Goal: Task Accomplishment & Management: Use online tool/utility

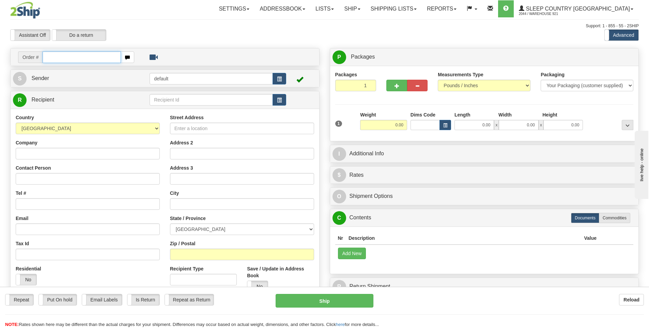
drag, startPoint x: 98, startPoint y: 55, endPoint x: 116, endPoint y: 55, distance: 17.7
click at [98, 55] on input "text" at bounding box center [82, 57] width 78 height 12
type input "9007I060672"
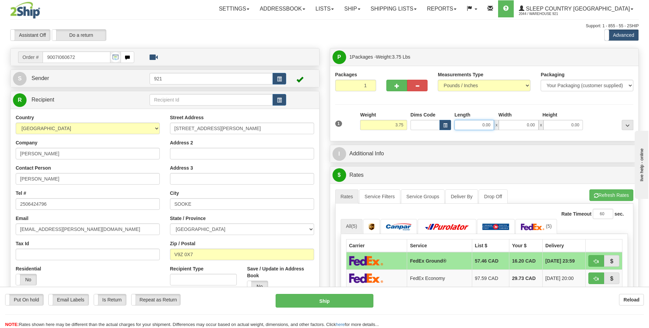
click at [475, 125] on input "0.00" at bounding box center [475, 125] width 40 height 10
type input "7.00"
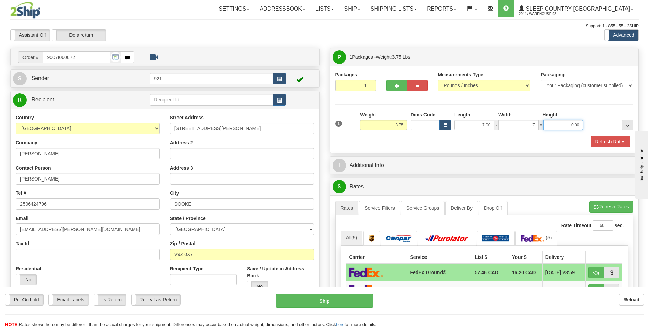
type input "7.00"
type input "10.00"
click at [606, 138] on button "Refresh Rates" at bounding box center [610, 142] width 39 height 12
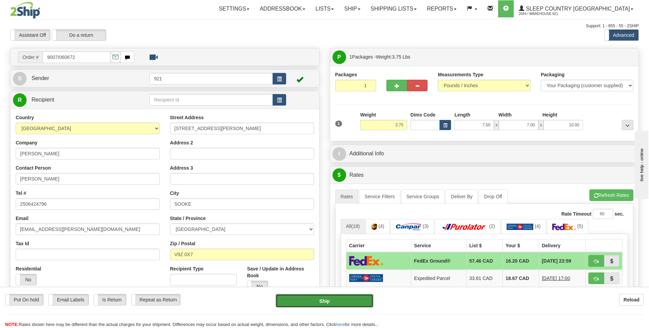
click at [315, 307] on button "Ship" at bounding box center [325, 301] width 98 height 14
type input "92"
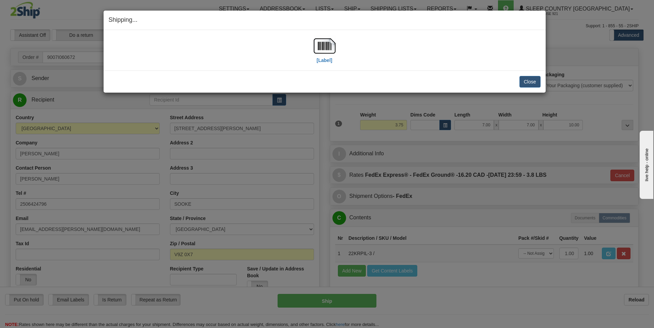
click at [326, 64] on div "[Label]" at bounding box center [325, 50] width 22 height 30
click at [326, 61] on label "[Label]" at bounding box center [325, 60] width 16 height 7
click at [531, 81] on button "Close" at bounding box center [530, 82] width 21 height 12
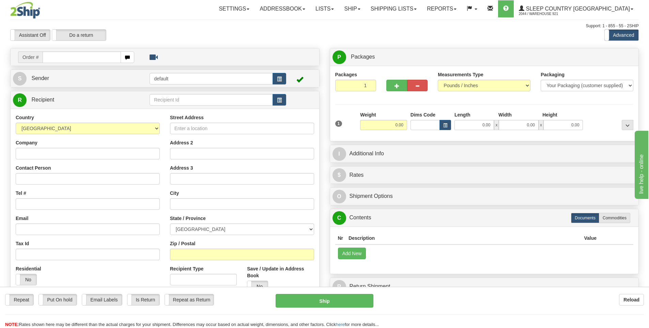
click at [102, 58] on input "text" at bounding box center [82, 57] width 78 height 12
type input "9000I054832"
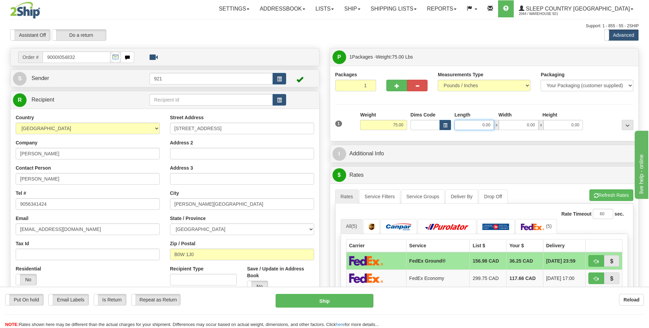
click at [462, 124] on input "0.00" at bounding box center [475, 125] width 40 height 10
type input "0.00"
click at [391, 91] on button "button" at bounding box center [396, 86] width 20 height 12
type input "2"
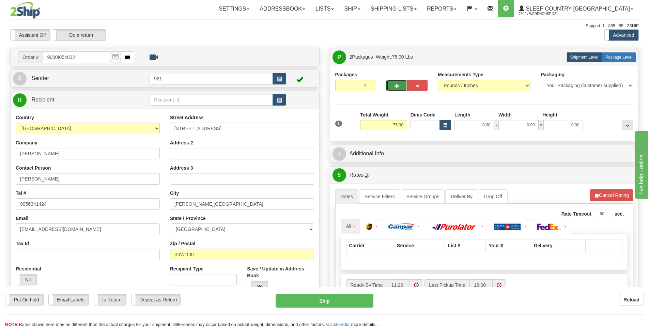
click at [618, 56] on span "Package Level" at bounding box center [619, 57] width 27 height 5
radio input "true"
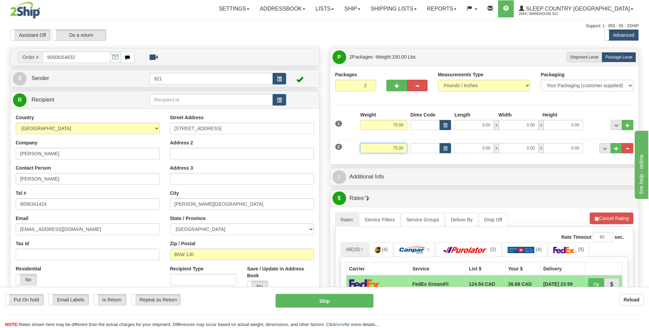
drag, startPoint x: 394, startPoint y: 149, endPoint x: 407, endPoint y: 150, distance: 13.0
click at [407, 150] on input "75.00" at bounding box center [383, 148] width 47 height 10
type input "60.00"
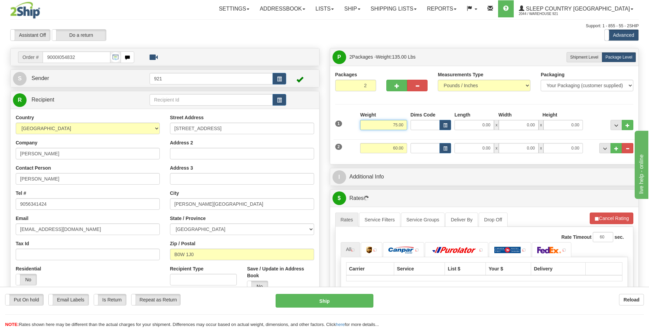
drag, startPoint x: 424, startPoint y: 129, endPoint x: 431, endPoint y: 128, distance: 7.9
click at [431, 128] on div "1 Weight 75.00 Dims Code x x" at bounding box center [485, 123] width 302 height 24
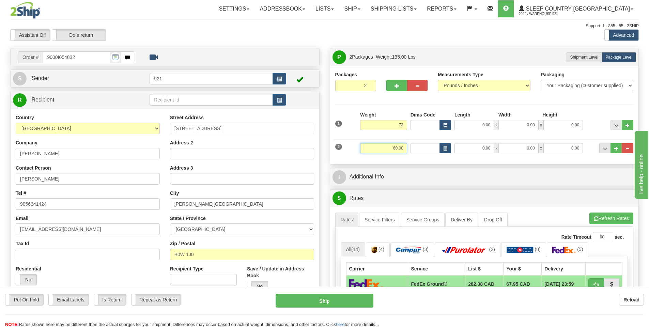
type input "73.00"
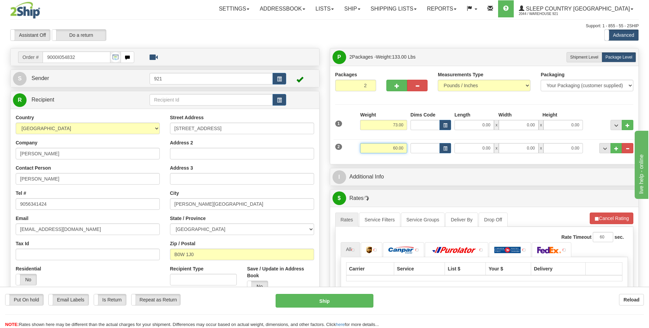
drag, startPoint x: 379, startPoint y: 144, endPoint x: 408, endPoint y: 145, distance: 28.6
click at [408, 145] on div "Weight 60.00" at bounding box center [384, 150] width 50 height 15
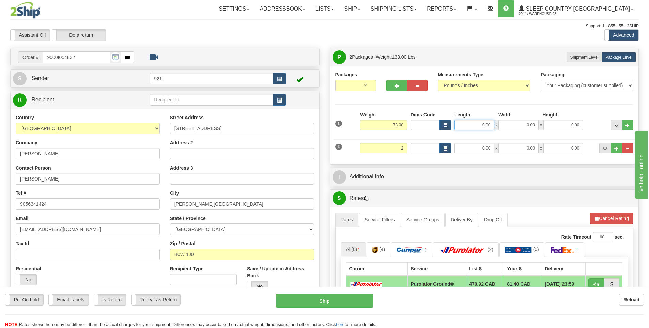
type input "2.00"
click at [489, 124] on input "0.00" at bounding box center [475, 125] width 40 height 10
type input "15.00"
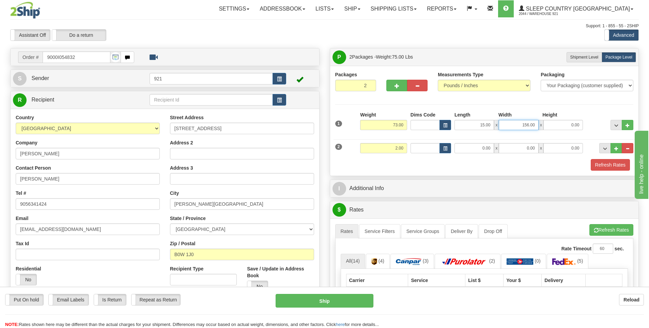
drag, startPoint x: 514, startPoint y: 126, endPoint x: 658, endPoint y: 126, distance: 144.2
click at [649, 126] on html "Training Course Close Toggle navigation Settings Shipping Preferences New Sende…" at bounding box center [324, 164] width 649 height 328
type input "15.00"
type input "61.00"
click at [484, 151] on input "0.00" at bounding box center [475, 148] width 40 height 10
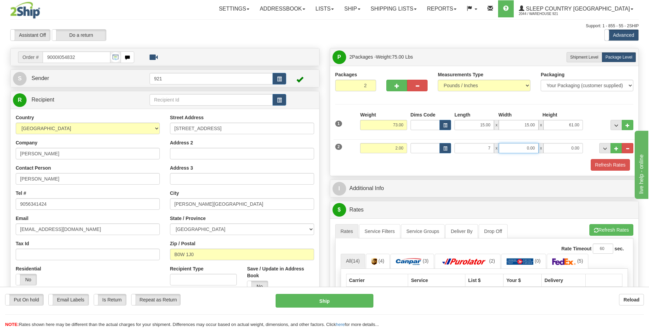
type input "7.00"
type input "14.00"
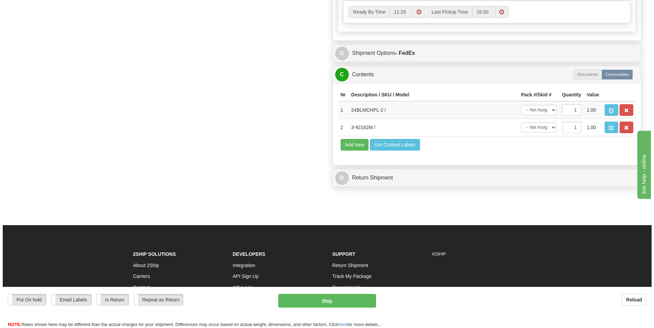
scroll to position [451, 0]
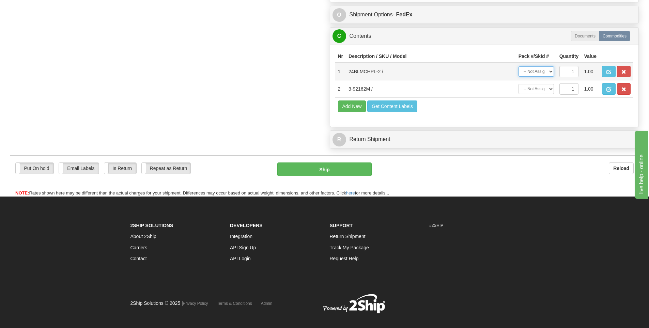
click at [549, 69] on select "-- Not Assigned -- Package 1 Package 2" at bounding box center [536, 71] width 35 height 10
select select "0"
click at [519, 66] on select "-- Not Assigned -- Package 1 Package 2" at bounding box center [536, 71] width 35 height 10
click at [536, 89] on select "-- Not Assigned -- Package 1 Package 2" at bounding box center [536, 89] width 35 height 10
select select "1"
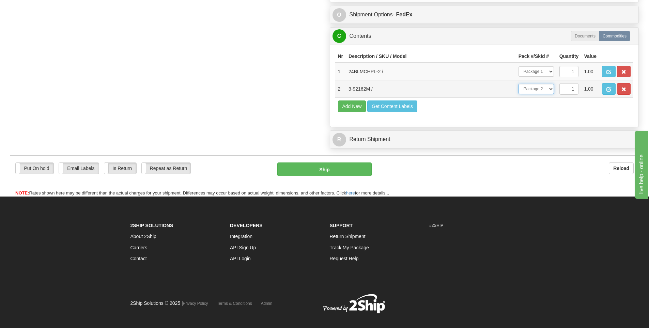
click at [519, 84] on select "-- Not Assigned -- Package 1 Package 2" at bounding box center [536, 89] width 35 height 10
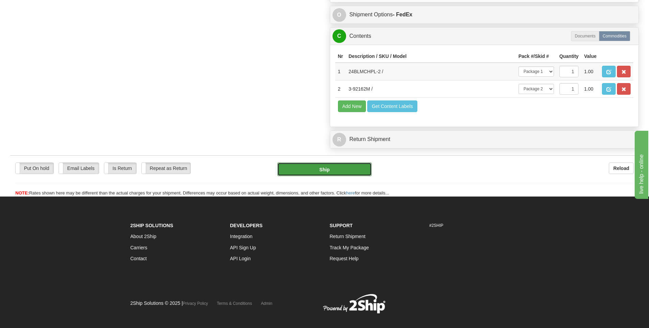
click at [331, 169] on button "Ship" at bounding box center [324, 170] width 94 height 14
type input "92"
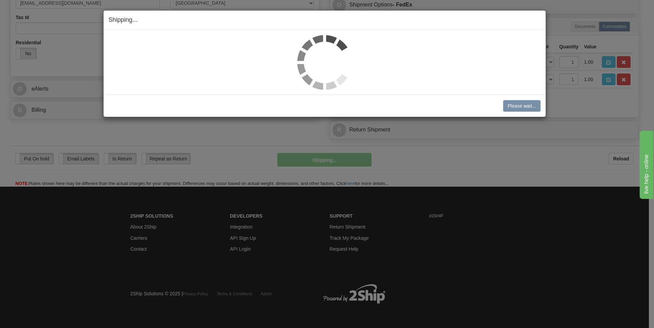
scroll to position [226, 0]
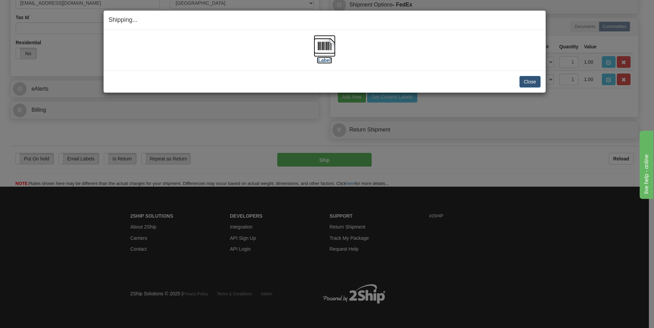
click at [321, 62] on label "[Label]" at bounding box center [325, 60] width 16 height 7
click at [523, 81] on button "Close" at bounding box center [530, 82] width 21 height 12
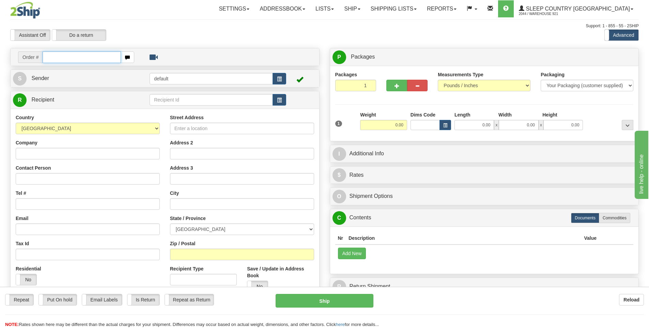
click at [111, 59] on input "text" at bounding box center [82, 57] width 78 height 12
type input "9000I055229"
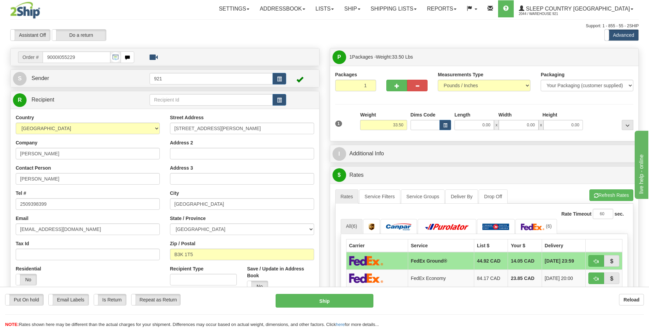
click at [473, 119] on div "Length" at bounding box center [475, 115] width 44 height 9
click at [478, 123] on input "0.00" at bounding box center [475, 125] width 40 height 10
type input "15.00"
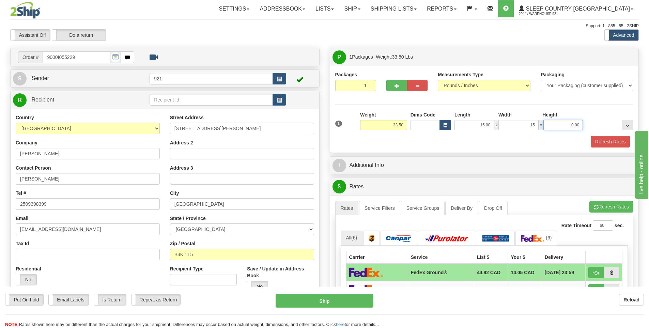
type input "15.00"
type input "60.00"
click at [590, 142] on div "Refresh Rates" at bounding box center [485, 142] width 302 height 12
click at [602, 142] on button "Refresh Rates" at bounding box center [610, 142] width 39 height 12
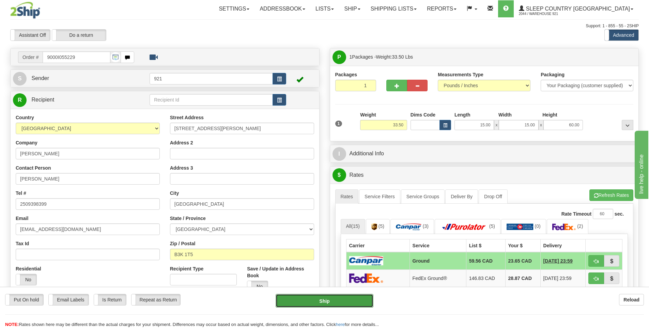
click at [346, 297] on button "Ship" at bounding box center [325, 301] width 98 height 14
type input "1"
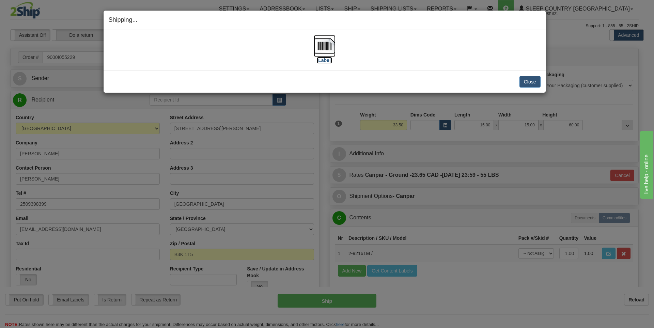
click at [327, 61] on label "[Label]" at bounding box center [325, 60] width 16 height 7
click at [526, 84] on button "Close" at bounding box center [530, 82] width 21 height 12
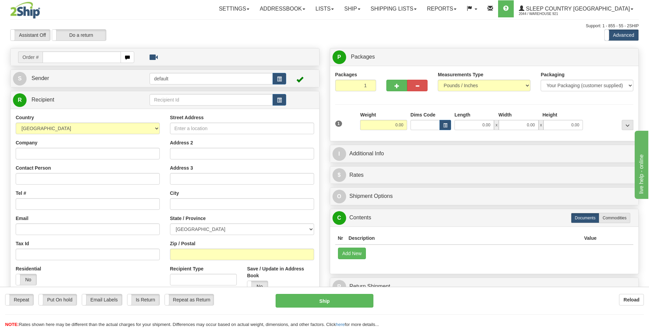
click at [89, 61] on input "text" at bounding box center [82, 57] width 78 height 12
type input "9007I060160"
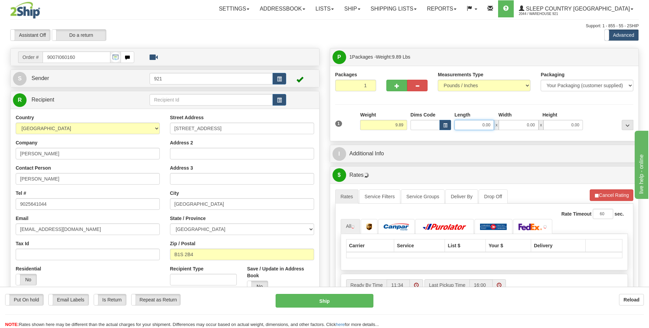
click at [480, 125] on input "0.00" at bounding box center [475, 125] width 40 height 10
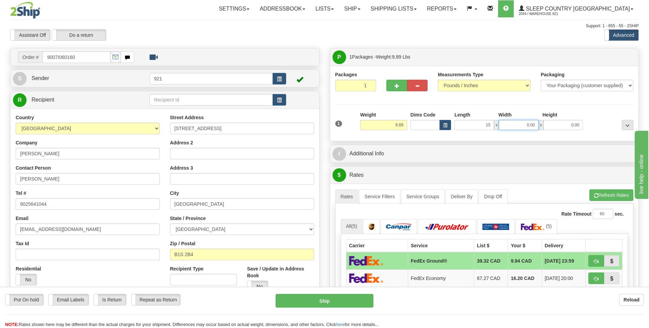
type input "15.00"
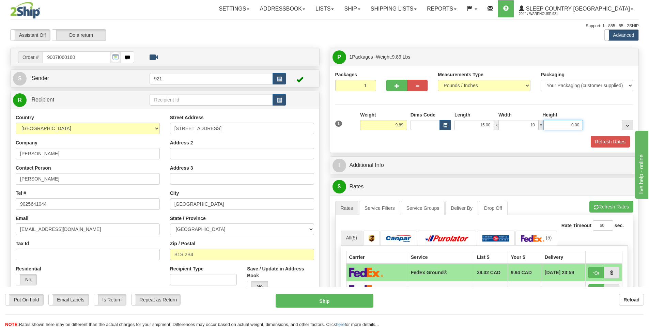
type input "10.00"
type input "6.00"
click at [608, 145] on button "Refresh Rates" at bounding box center [610, 142] width 39 height 12
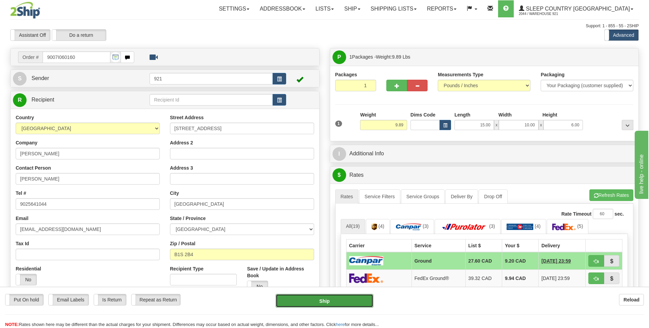
click at [365, 300] on button "Ship" at bounding box center [325, 301] width 98 height 14
type input "1"
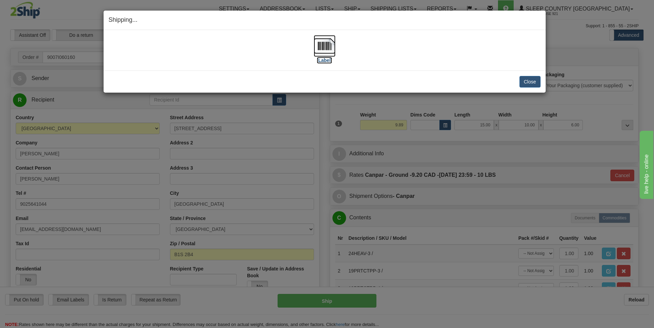
click at [325, 62] on label "[Label]" at bounding box center [325, 60] width 16 height 7
click at [533, 85] on button "Close" at bounding box center [530, 82] width 21 height 12
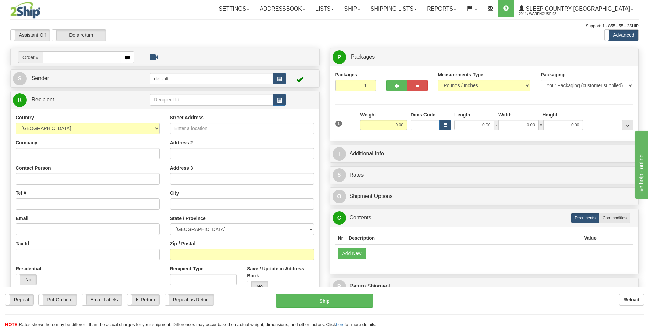
click at [89, 55] on input "text" at bounding box center [82, 57] width 78 height 12
type input "9000I058928"
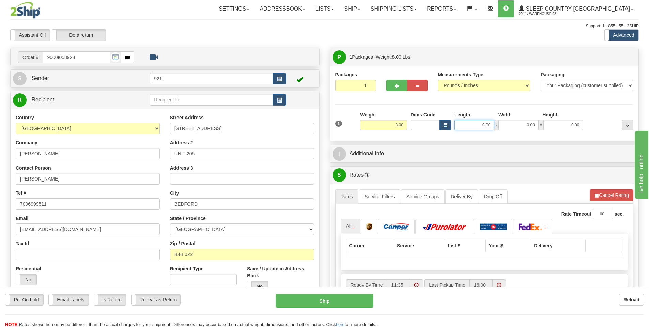
click at [482, 122] on input "0.00" at bounding box center [475, 125] width 40 height 10
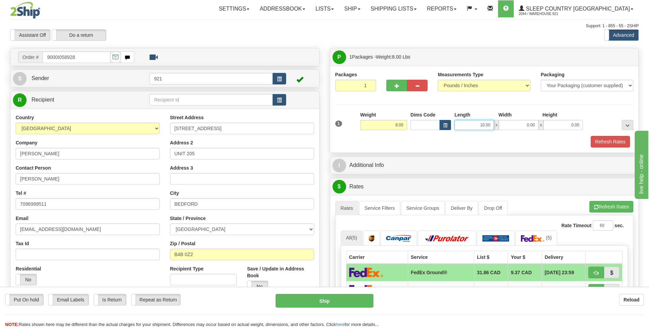
drag, startPoint x: 1110, startPoint y: 322, endPoint x: 665, endPoint y: 211, distance: 458.0
type input "7.00"
type input "10.00"
type input "6.00"
click at [606, 144] on button "Refresh Rates" at bounding box center [610, 142] width 39 height 12
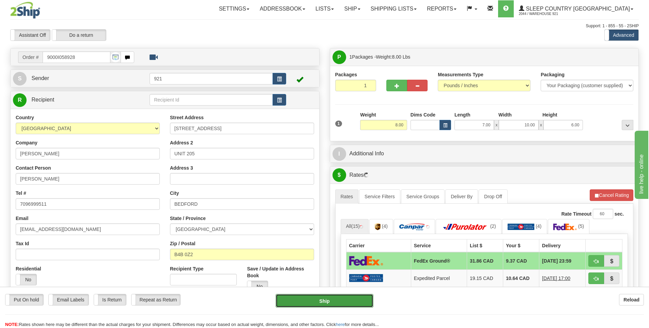
click at [301, 301] on button "Ship" at bounding box center [325, 301] width 98 height 14
type input "92"
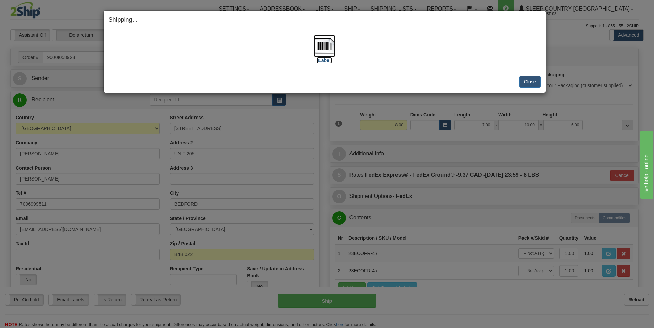
click at [327, 59] on label "[Label]" at bounding box center [325, 60] width 16 height 7
click at [532, 82] on button "Close" at bounding box center [530, 82] width 21 height 12
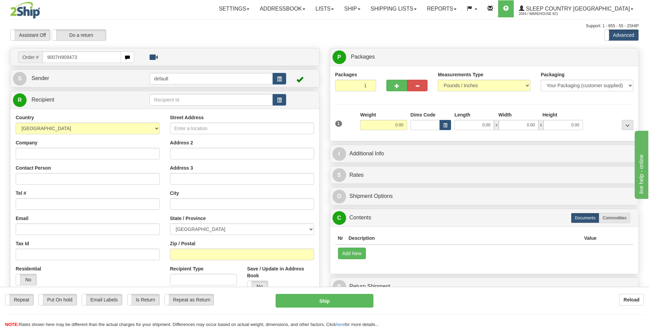
type input "9007H909473"
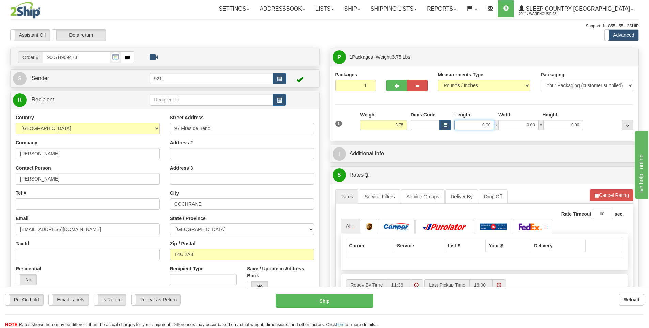
click at [463, 122] on input "0.00" at bounding box center [475, 125] width 40 height 10
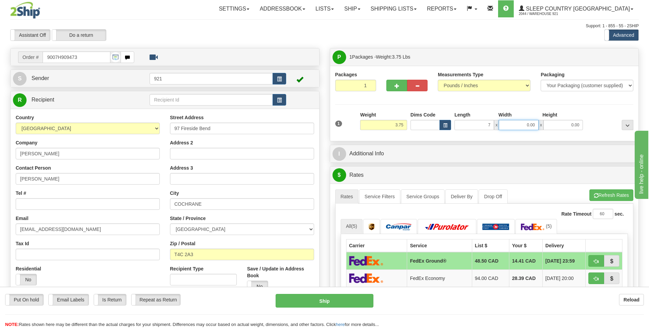
type input "7.00"
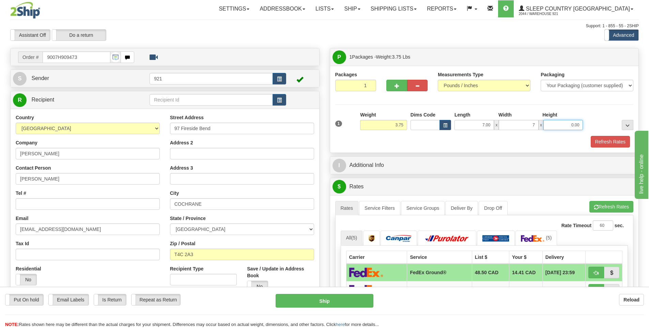
type input "7.00"
type input "14.00"
click at [594, 137] on button "Refresh Rates" at bounding box center [610, 142] width 39 height 12
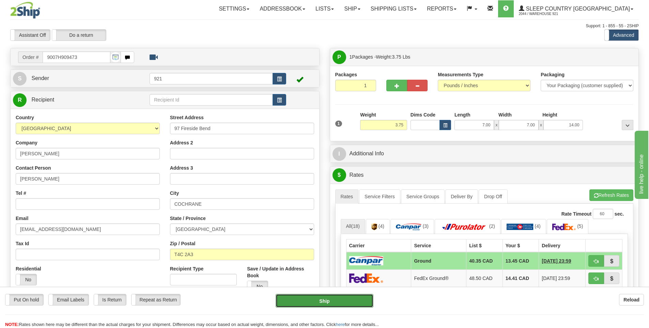
click at [342, 301] on button "Ship" at bounding box center [325, 301] width 98 height 14
type input "1"
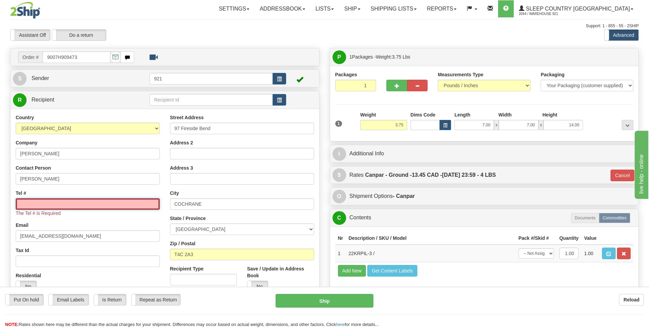
click at [85, 204] on input "Tel #" at bounding box center [88, 204] width 144 height 12
type input "5555555555"
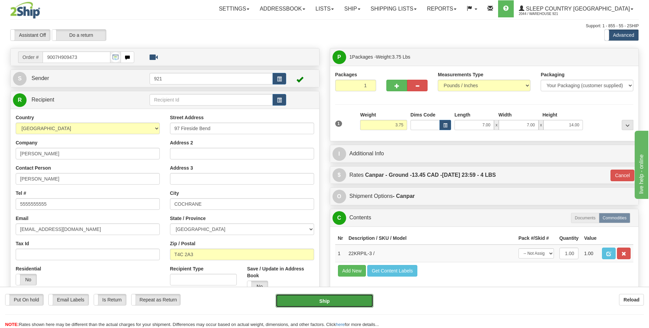
click at [296, 297] on button "Ship" at bounding box center [325, 301] width 98 height 14
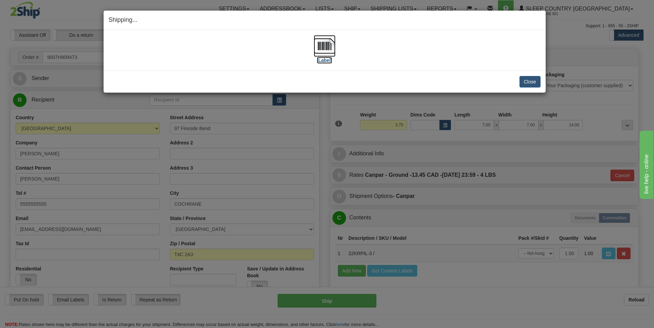
click at [331, 60] on label "[Label]" at bounding box center [325, 60] width 16 height 7
click at [527, 82] on button "Close" at bounding box center [530, 82] width 21 height 12
